Goal: Task Accomplishment & Management: Manage account settings

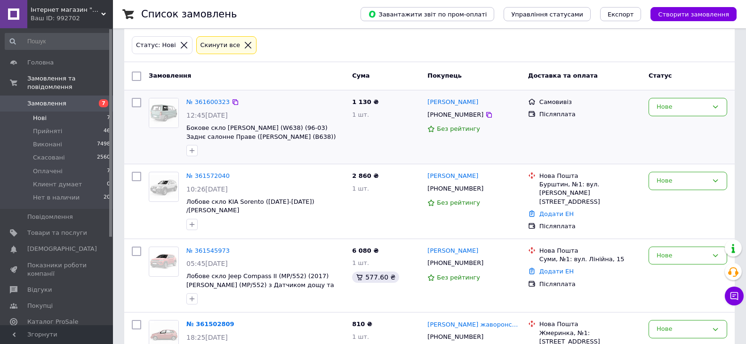
scroll to position [47, 0]
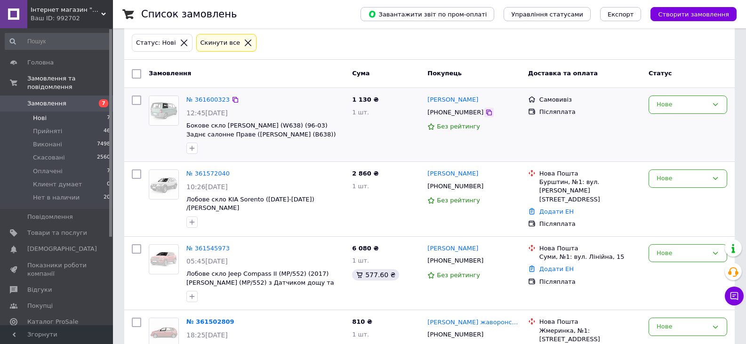
click at [485, 114] on icon at bounding box center [489, 113] width 8 height 8
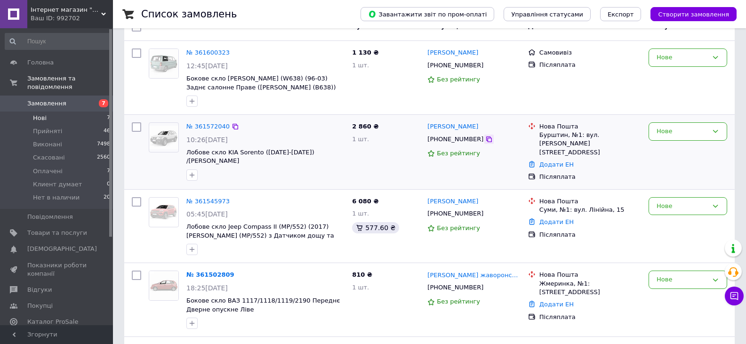
click at [485, 141] on icon at bounding box center [489, 139] width 8 height 8
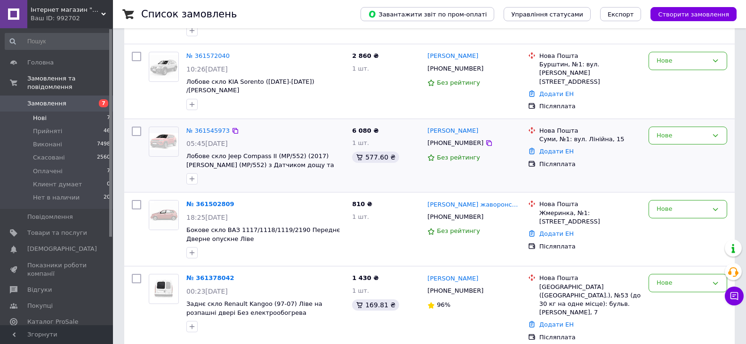
scroll to position [188, 0]
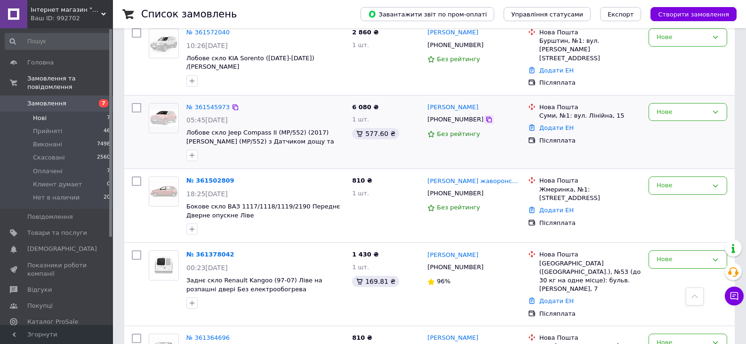
click at [485, 116] on icon at bounding box center [489, 120] width 8 height 8
click at [676, 107] on div "Нове" at bounding box center [687, 112] width 79 height 18
click at [659, 123] on li "Прийнято" at bounding box center [688, 131] width 78 height 17
click at [36, 114] on span "Нові" at bounding box center [40, 118] width 14 height 8
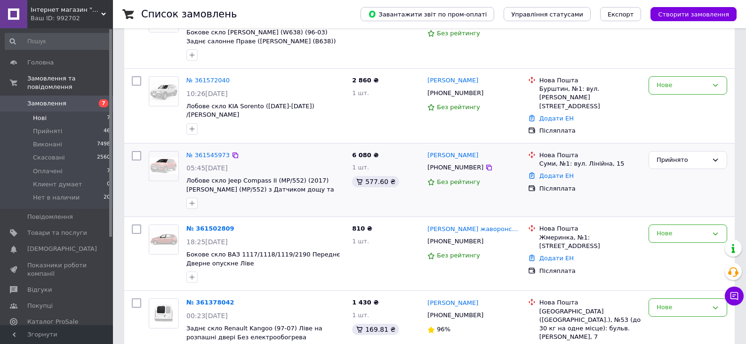
scroll to position [141, 0]
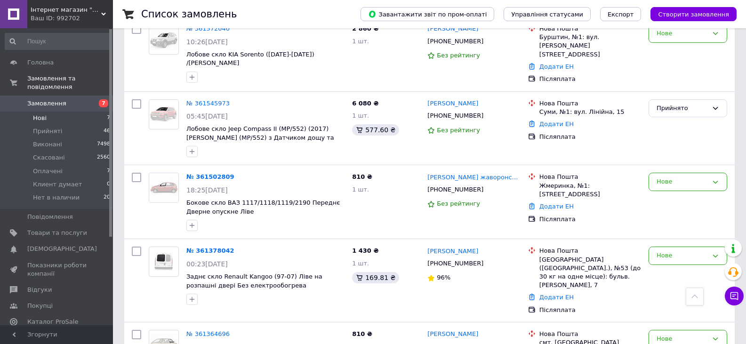
scroll to position [37, 0]
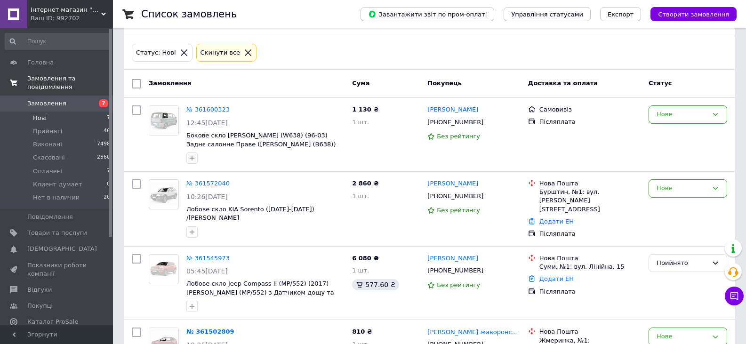
drag, startPoint x: 44, startPoint y: 107, endPoint x: 52, endPoint y: 78, distance: 30.4
click at [44, 114] on span "Нові" at bounding box center [40, 118] width 14 height 8
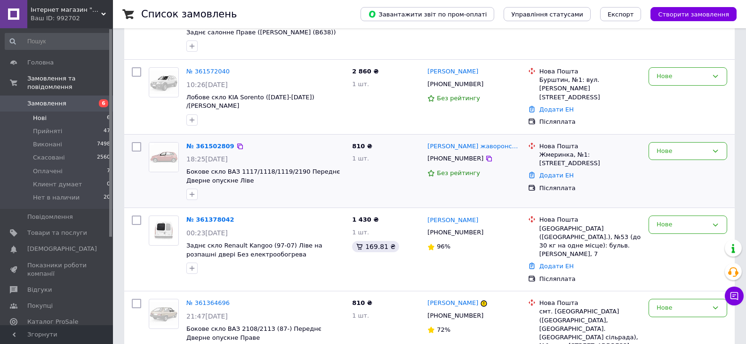
scroll to position [246, 0]
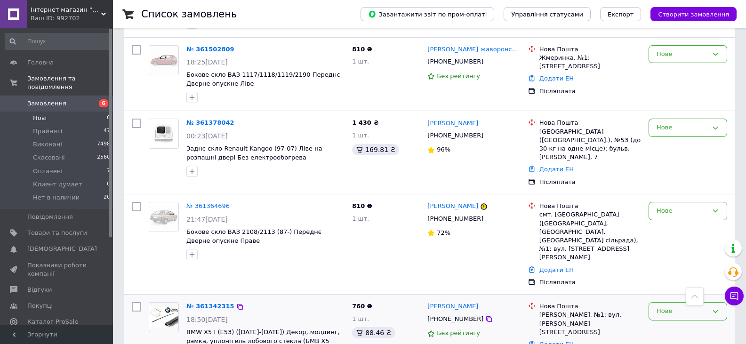
click at [680, 306] on div "Нове" at bounding box center [681, 311] width 51 height 10
click at [662, 322] on li "Прийнято" at bounding box center [688, 330] width 78 height 17
click at [660, 202] on div "Нове" at bounding box center [687, 211] width 79 height 18
click at [663, 222] on li "Прийнято" at bounding box center [688, 230] width 78 height 17
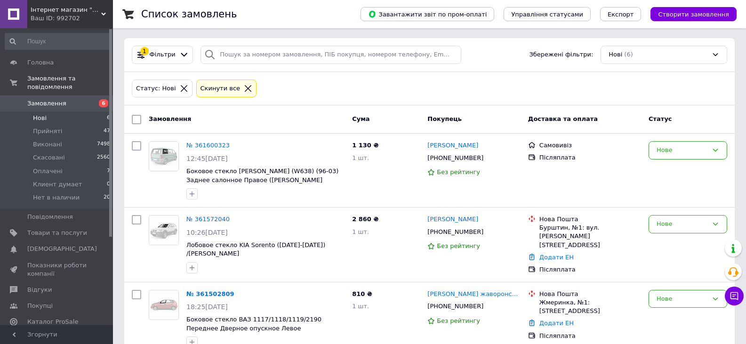
scroll to position [0, 0]
click at [40, 114] on span "Нові" at bounding box center [40, 118] width 14 height 8
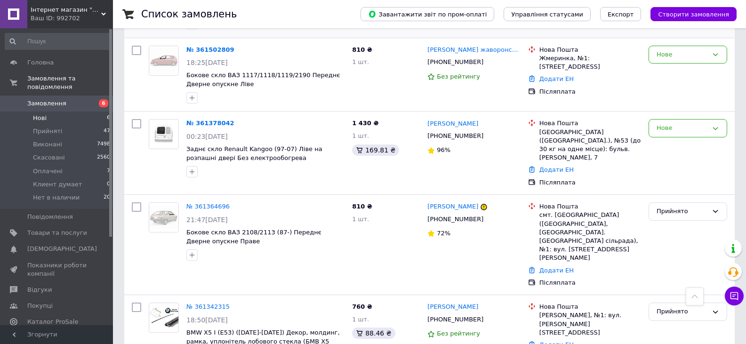
scroll to position [246, 0]
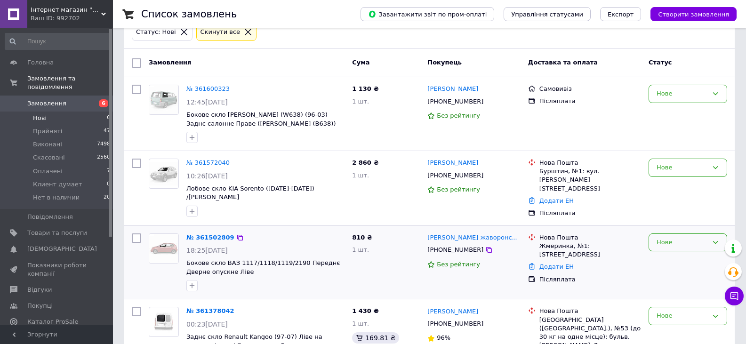
scroll to position [11, 0]
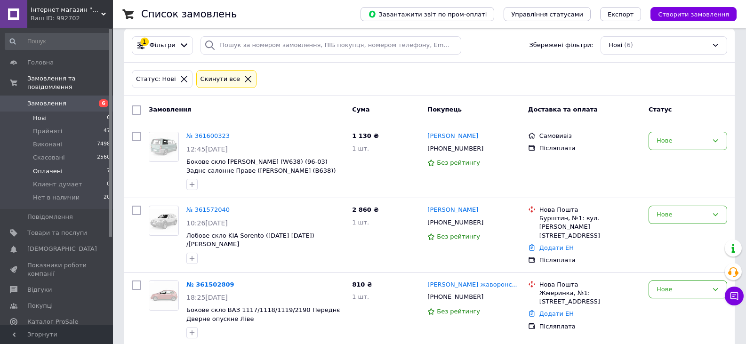
click at [35, 167] on span "Оплачені" at bounding box center [48, 171] width 30 height 8
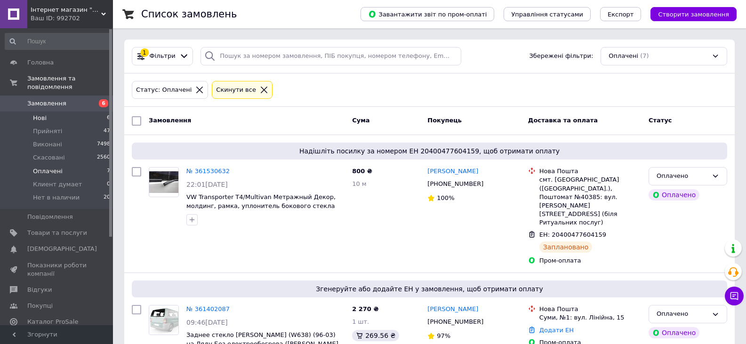
click at [55, 111] on li "Нові 6" at bounding box center [58, 117] width 116 height 13
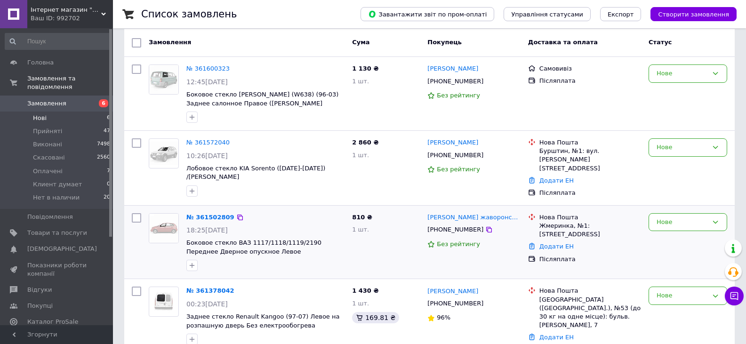
scroll to position [89, 0]
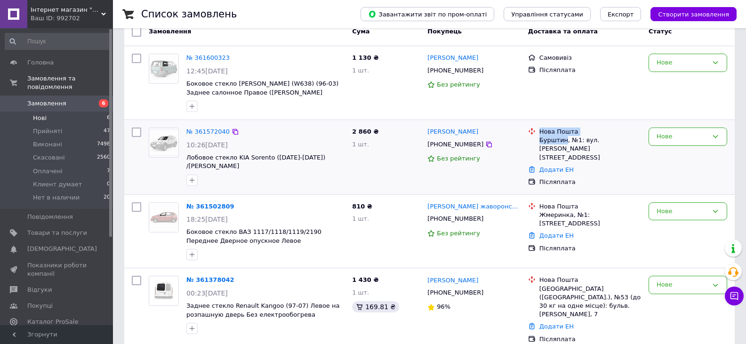
drag, startPoint x: 536, startPoint y: 143, endPoint x: 562, endPoint y: 145, distance: 25.9
click at [562, 145] on li "Нова Пошта Бурштин, №1: вул. Шухевича, 3" at bounding box center [584, 145] width 113 height 38
click at [509, 139] on div "Ігор Скірин +380675756103 Без рейтингу" at bounding box center [473, 157] width 101 height 67
drag, startPoint x: 537, startPoint y: 142, endPoint x: 564, endPoint y: 145, distance: 26.5
click at [564, 145] on li "Нова Пошта Бурштин, №1: вул. Шухевича, 3" at bounding box center [584, 145] width 113 height 38
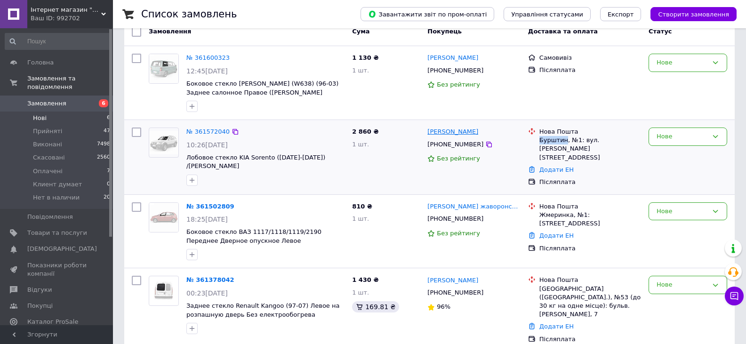
click at [447, 134] on link "[PERSON_NAME]" at bounding box center [452, 131] width 51 height 9
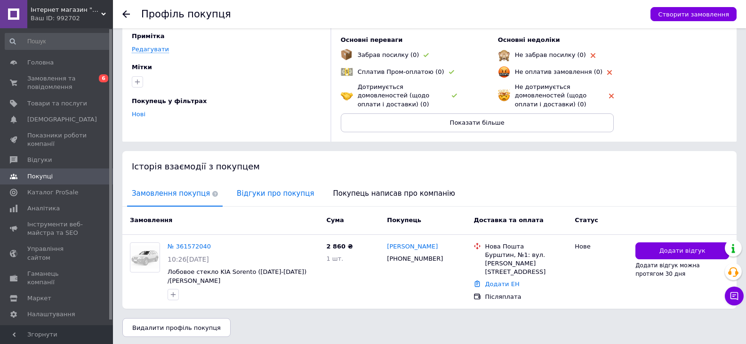
scroll to position [64, 0]
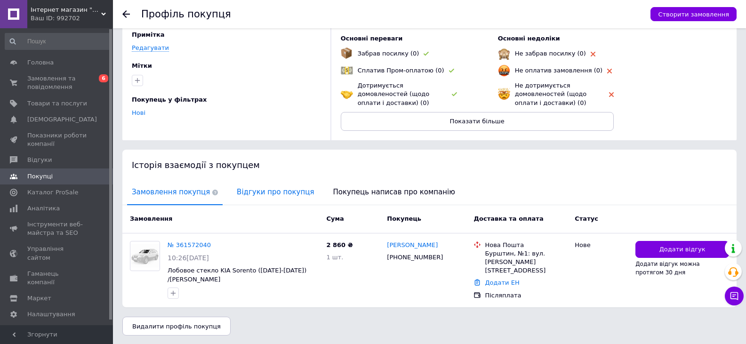
click at [253, 198] on span "Відгуки про покупця" at bounding box center [275, 192] width 87 height 24
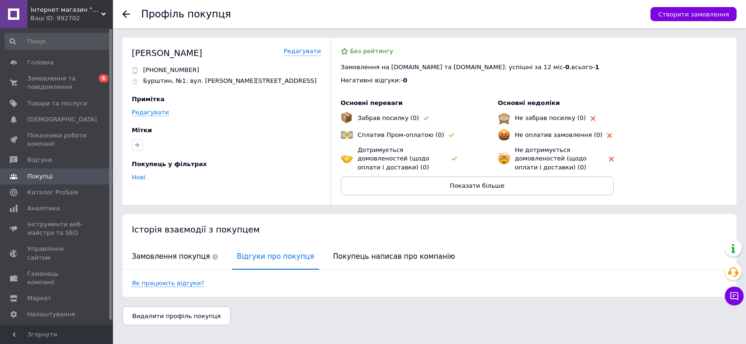
scroll to position [0, 0]
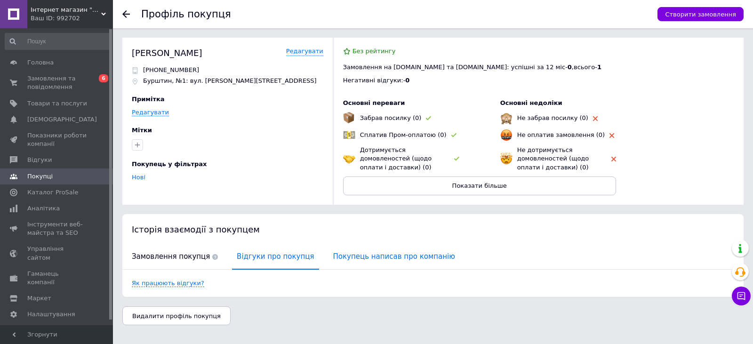
click at [343, 251] on span "Покупець написав про компанію" at bounding box center [393, 257] width 131 height 24
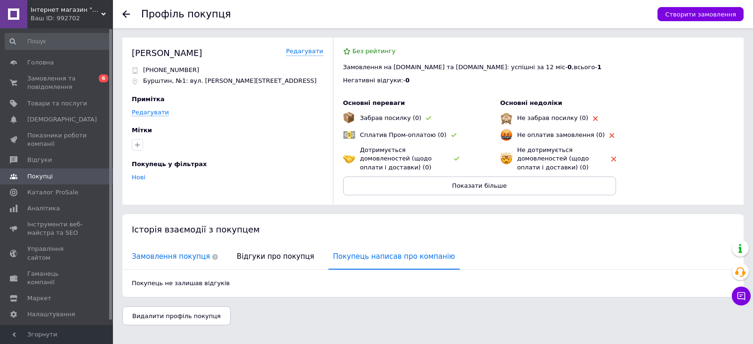
click at [172, 256] on span "Замовлення покупця" at bounding box center [174, 257] width 95 height 24
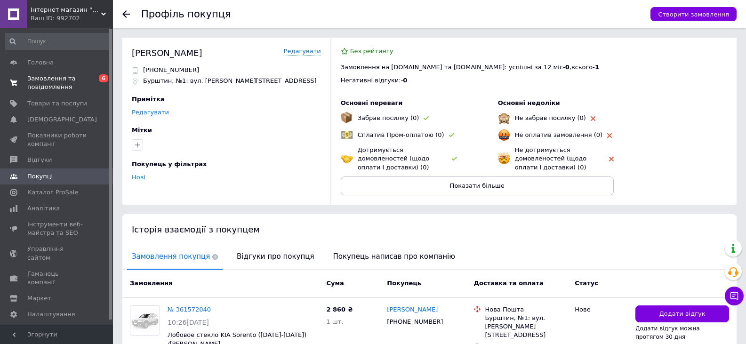
click at [36, 87] on span "Замовлення та повідомлення" at bounding box center [57, 82] width 60 height 17
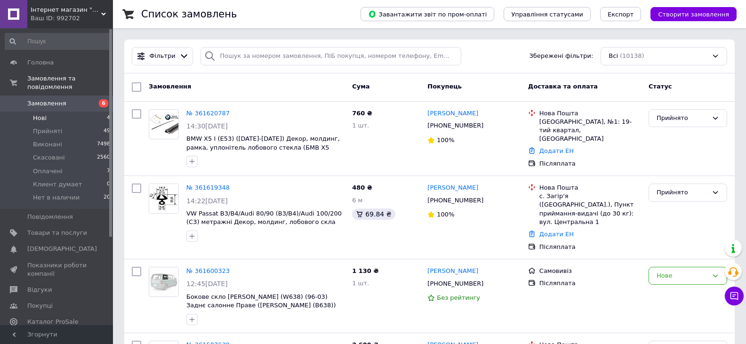
click at [41, 114] on span "Нові" at bounding box center [40, 118] width 14 height 8
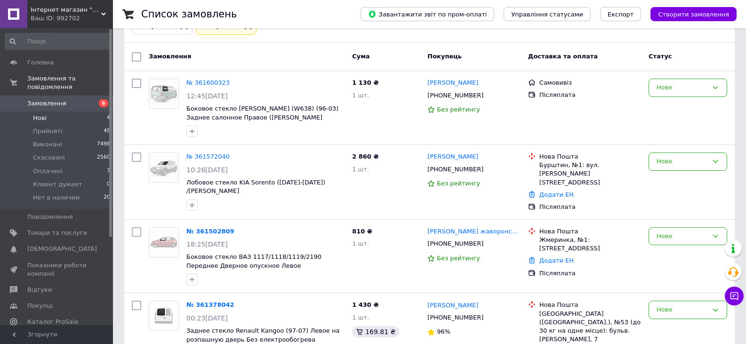
scroll to position [42, 0]
